Goal: Task Accomplishment & Management: Manage account settings

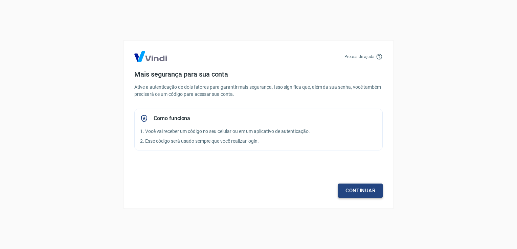
click at [361, 189] on link "Continuar" at bounding box center [360, 191] width 45 height 14
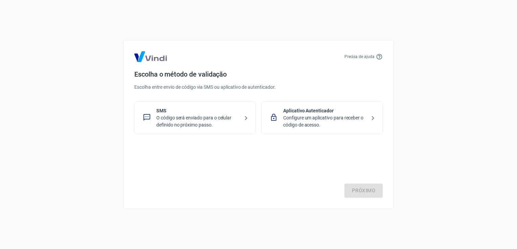
click at [245, 116] on icon at bounding box center [246, 118] width 8 height 8
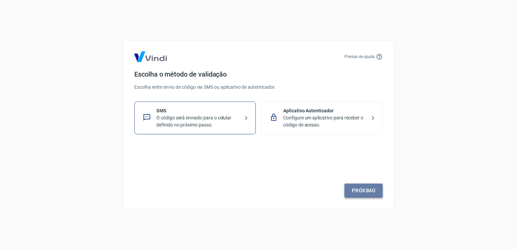
click at [368, 190] on link "Próximo" at bounding box center [363, 191] width 38 height 14
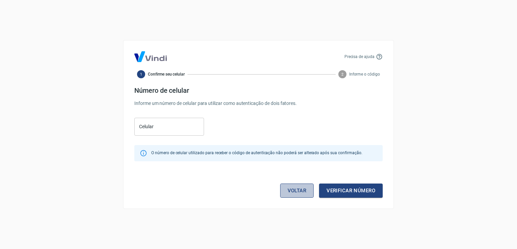
click at [291, 186] on link "Voltar" at bounding box center [297, 191] width 34 height 14
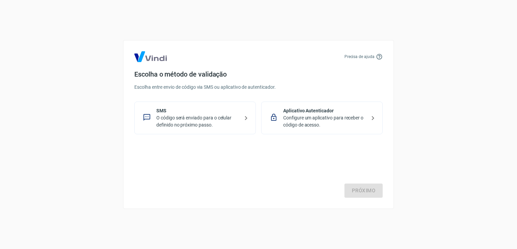
click at [244, 121] on icon at bounding box center [246, 118] width 8 height 8
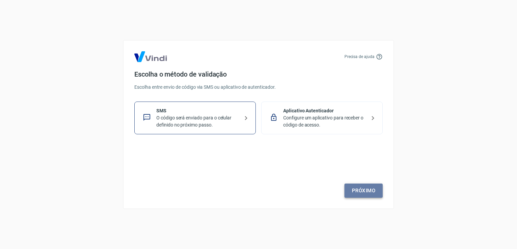
click at [355, 191] on link "Próximo" at bounding box center [363, 191] width 38 height 14
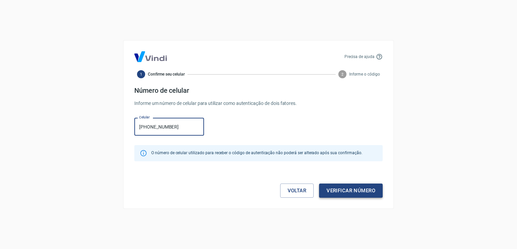
type input "[PHONE_NUMBER]"
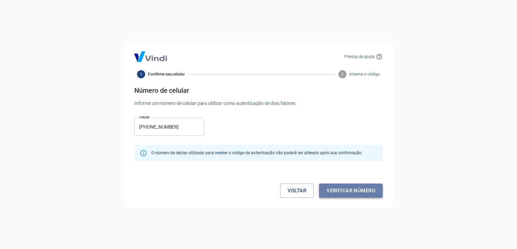
click at [348, 187] on button "Verificar número" at bounding box center [351, 191] width 64 height 14
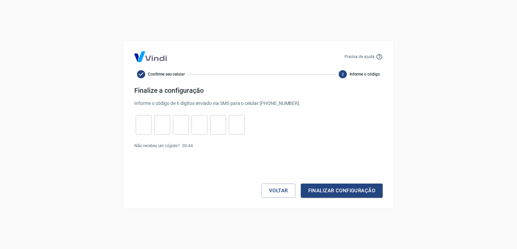
click at [141, 123] on input "tel" at bounding box center [144, 125] width 16 height 15
type input "7"
type input "2"
type input "7"
type input "3"
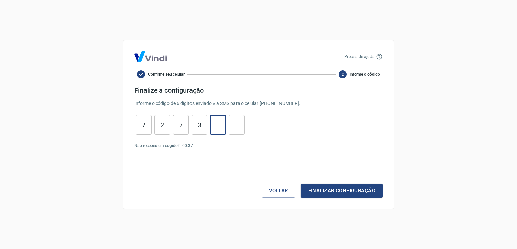
type input "4"
type input "8"
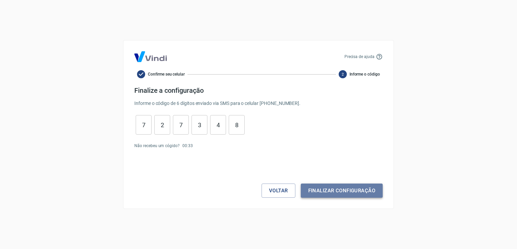
click at [331, 190] on button "Finalizar configuração" at bounding box center [342, 191] width 82 height 14
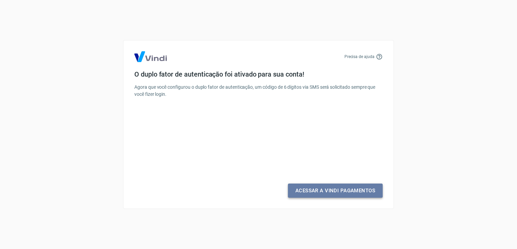
click at [331, 190] on link "Acessar a Vindi Pagamentos" at bounding box center [335, 191] width 95 height 14
